Goal: Go to known website: Go to known website

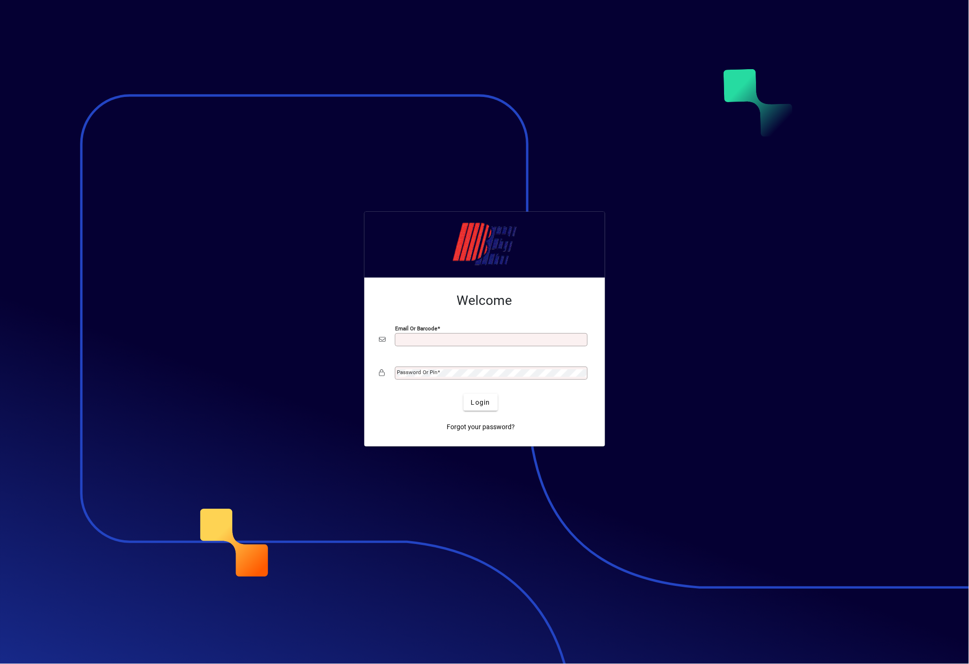
click at [487, 333] on div "Email or Barcode" at bounding box center [491, 339] width 193 height 13
click at [498, 343] on div "Email or Barcode" at bounding box center [491, 339] width 193 height 13
type input "**********"
click at [464, 394] on button "Login" at bounding box center [481, 402] width 34 height 17
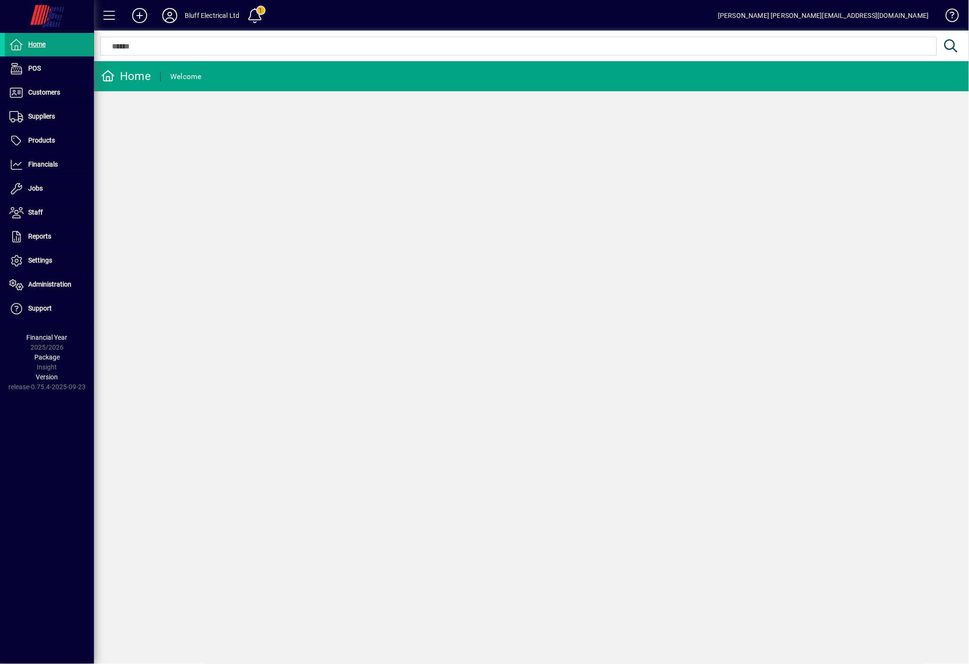
click at [162, 21] on icon at bounding box center [169, 15] width 19 height 15
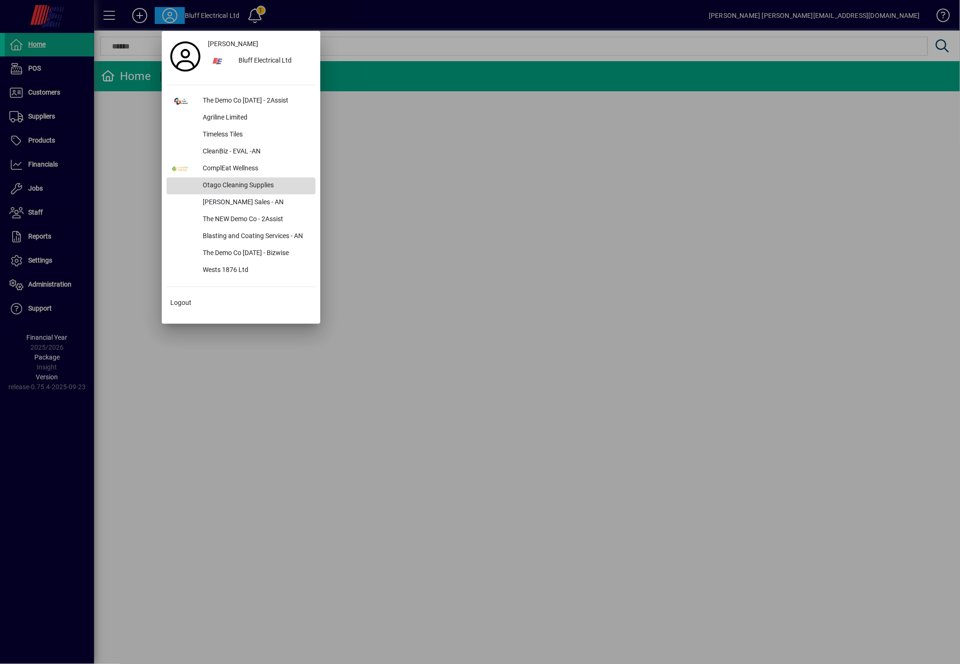
click at [219, 184] on div "Otago Cleaning Supplies" at bounding box center [255, 185] width 120 height 17
